Goal: Task Accomplishment & Management: Manage account settings

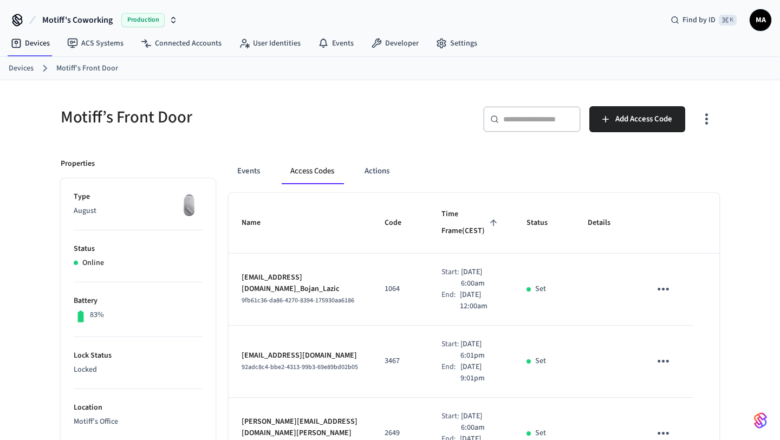
click at [526, 124] on input "text" at bounding box center [538, 119] width 70 height 11
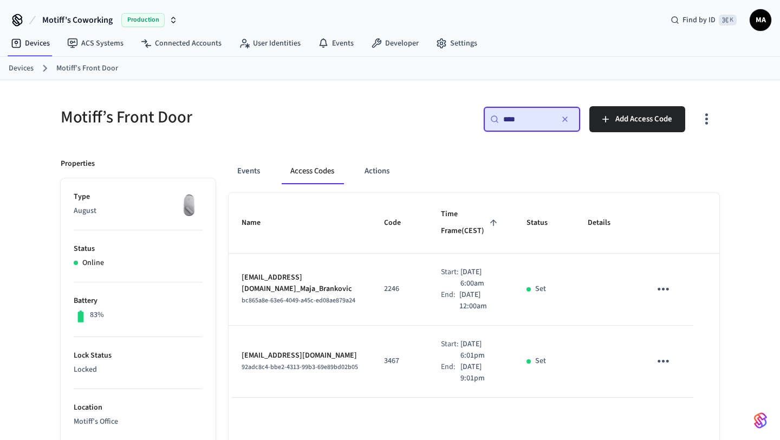
type input "****"
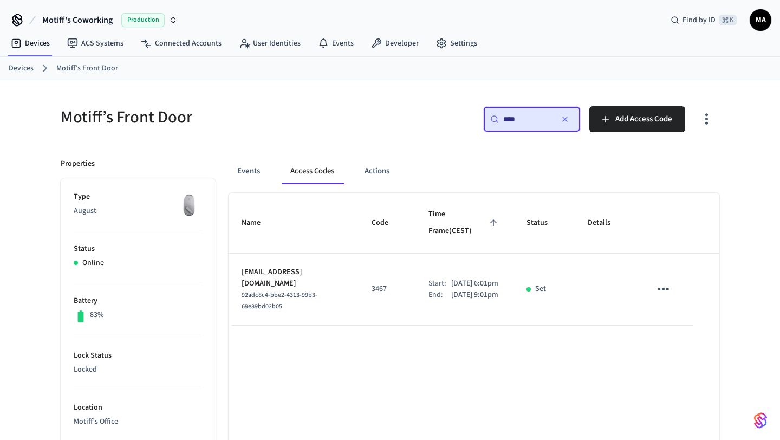
click at [662, 281] on icon "sticky table" at bounding box center [663, 289] width 17 height 17
click at [697, 333] on li "Delete" at bounding box center [689, 333] width 51 height 29
click at [565, 118] on icon "button" at bounding box center [565, 119] width 9 height 9
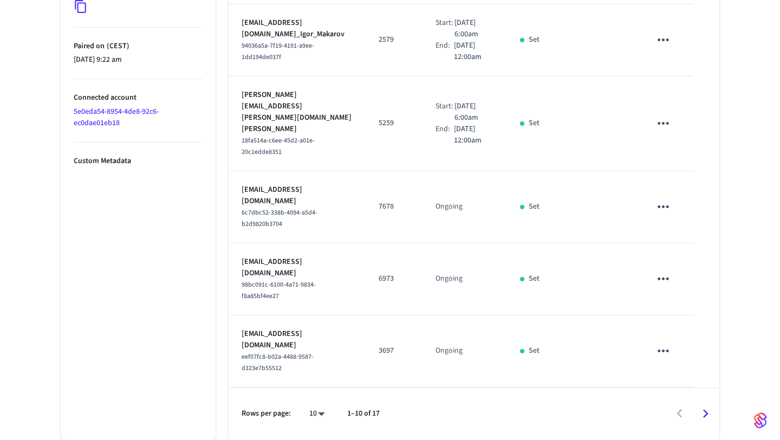
scroll to position [703, 0]
click at [705, 416] on icon "Go to next page" at bounding box center [705, 414] width 5 height 9
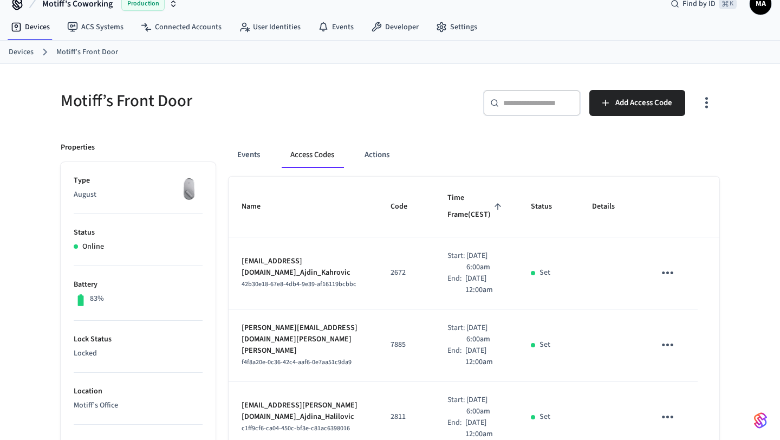
scroll to position [0, 0]
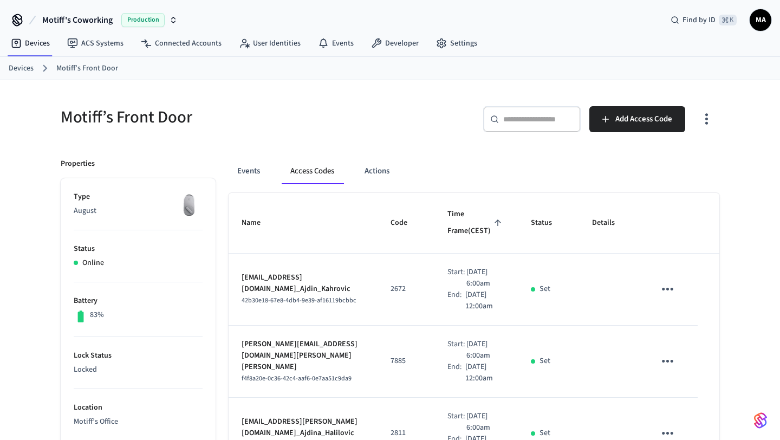
click at [514, 129] on div "​ ​" at bounding box center [532, 119] width 98 height 26
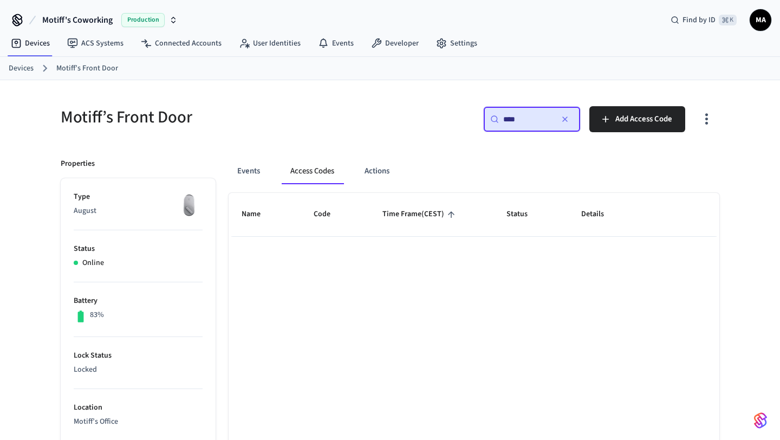
type input "****"
click at [567, 120] on icon "button" at bounding box center [565, 119] width 9 height 9
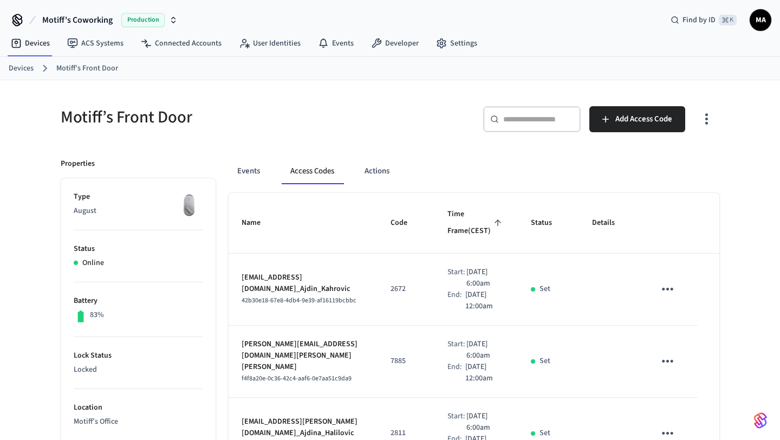
click at [415, 126] on div "​ ​ Add Access Code" at bounding box center [558, 123] width 323 height 35
